Goal: Task Accomplishment & Management: Manage account settings

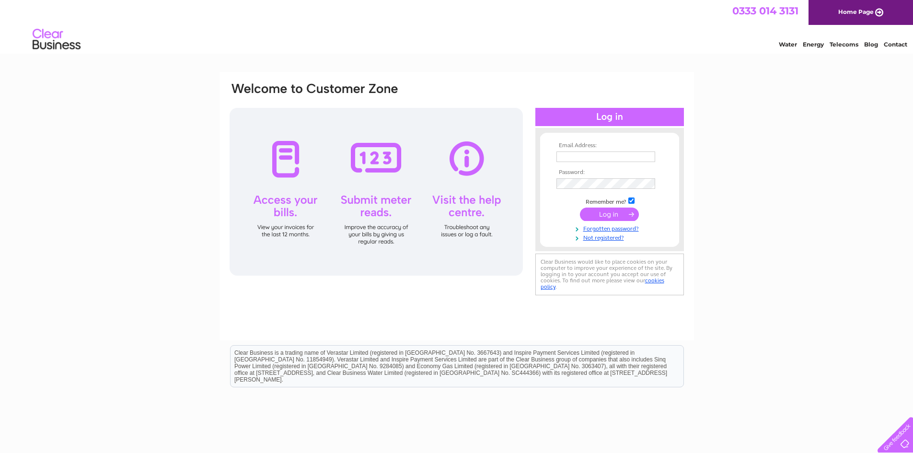
type input "accounts_esca@yahoo.co.uk"
click at [610, 215] on input "submit" at bounding box center [609, 213] width 59 height 13
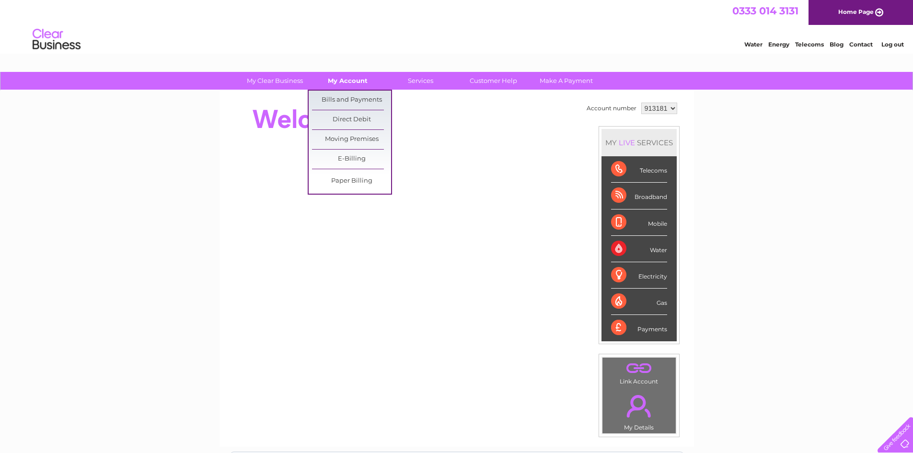
click at [355, 82] on link "My Account" at bounding box center [347, 81] width 79 height 18
click at [362, 104] on link "Bills and Payments" at bounding box center [351, 100] width 79 height 19
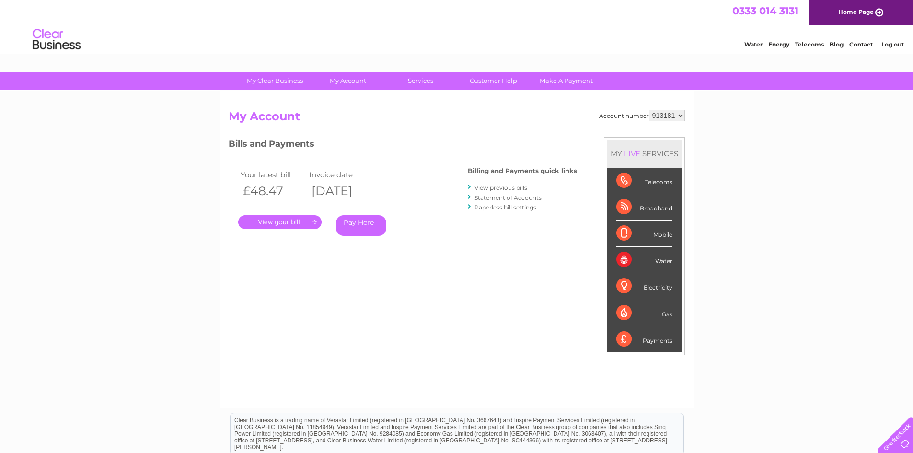
click at [663, 114] on select "913181 913182 913191 913192 916919" at bounding box center [667, 115] width 36 height 11
select select "913182"
click at [649, 110] on select "913181 913182 913191 913192 916919" at bounding box center [667, 115] width 36 height 11
click at [292, 224] on link "." at bounding box center [279, 222] width 83 height 14
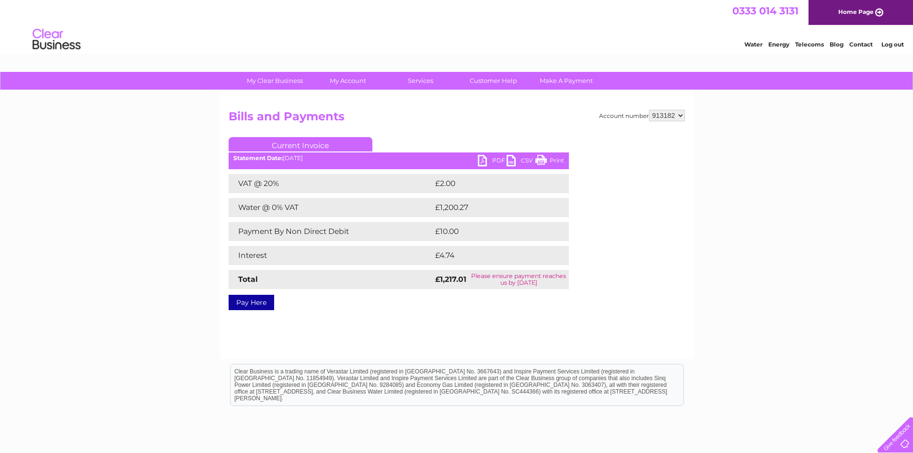
click at [478, 161] on link "PDF" at bounding box center [492, 162] width 29 height 14
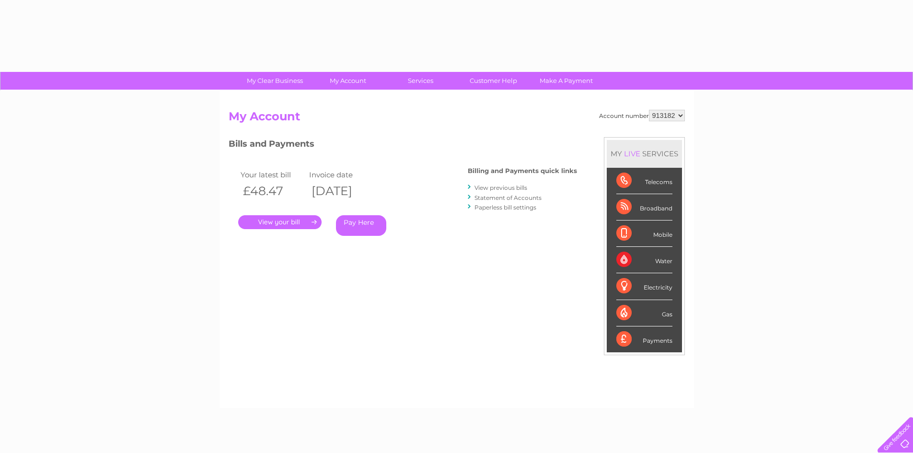
select select "913182"
